Goal: Transaction & Acquisition: Purchase product/service

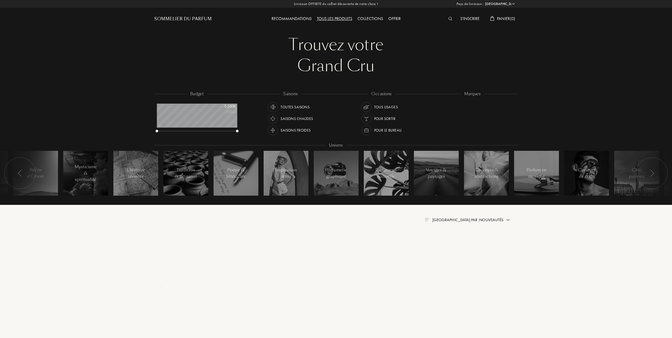
select select "FR"
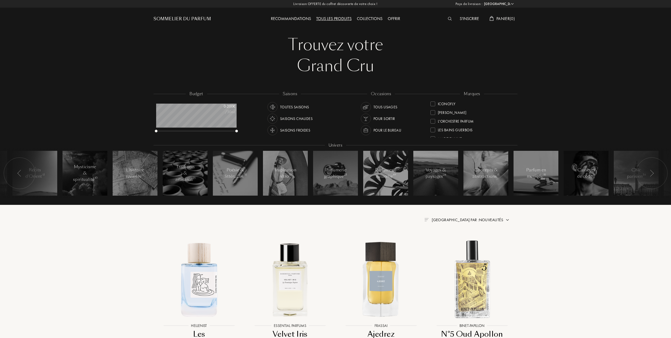
scroll to position [141, 0]
click at [434, 128] on div at bounding box center [432, 129] width 5 height 5
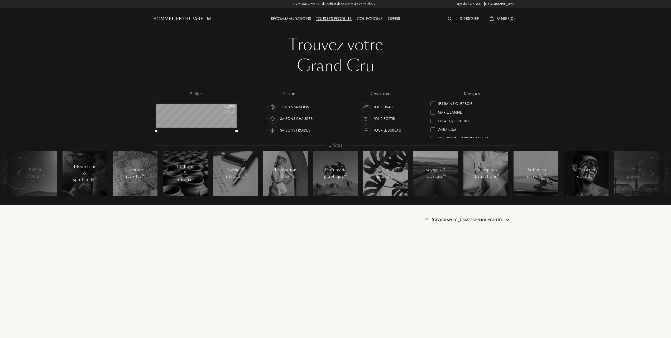
scroll to position [0, 0]
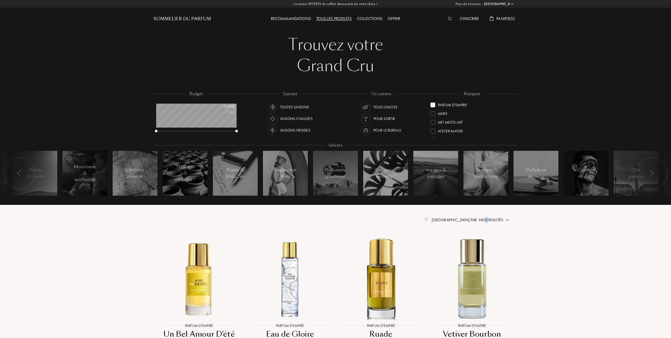
click at [486, 219] on span "[GEOGRAPHIC_DATA] par : Nouveautés" at bounding box center [467, 219] width 71 height 5
drag, startPoint x: 486, startPoint y: 219, endPoint x: 455, endPoint y: 243, distance: 39.5
click at [455, 243] on div at bounding box center [455, 243] width 4 height 4
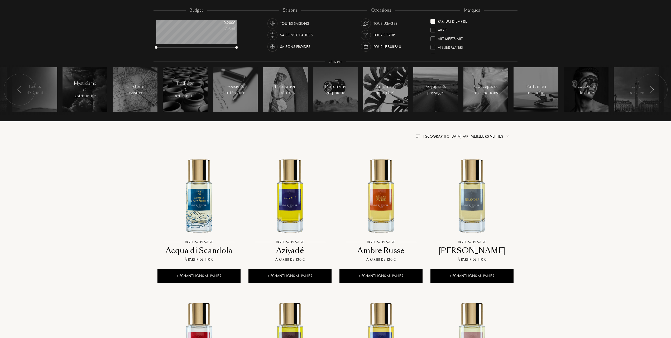
scroll to position [105, 0]
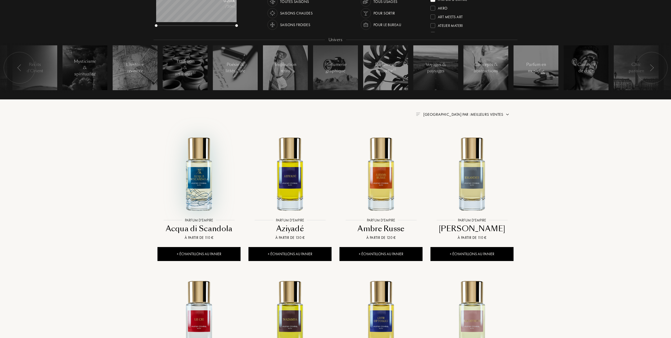
click at [199, 178] on img at bounding box center [199, 174] width 82 height 82
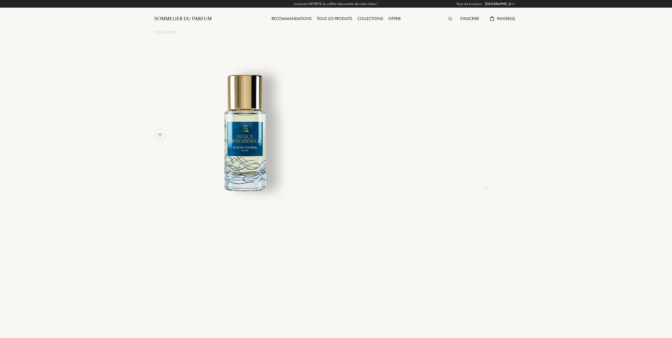
select select "FR"
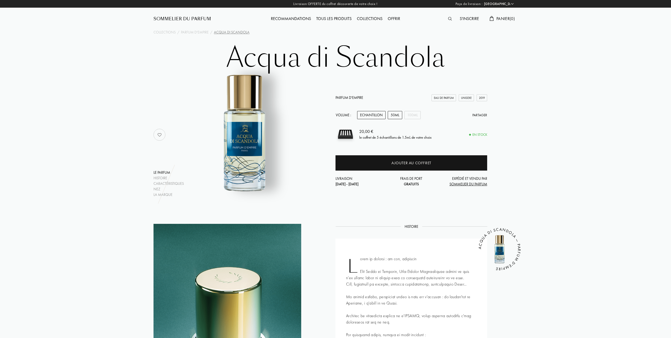
click at [395, 114] on div "50mL" at bounding box center [394, 115] width 14 height 8
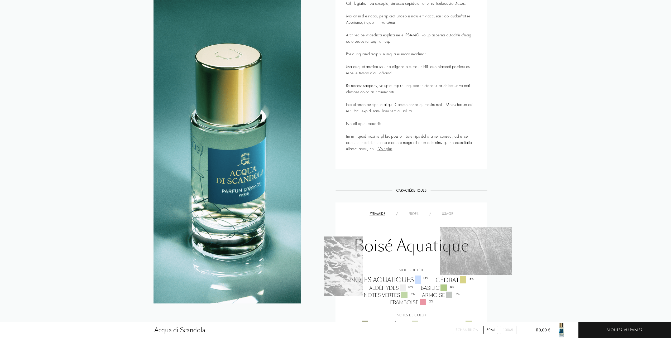
scroll to position [281, 0]
click at [445, 213] on div "Usage" at bounding box center [447, 214] width 22 height 6
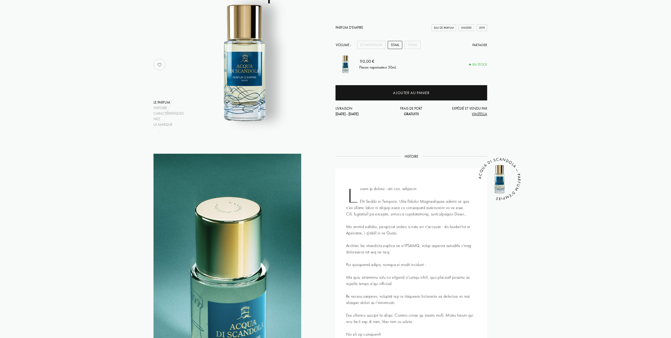
scroll to position [0, 0]
